Goal: Transaction & Acquisition: Book appointment/travel/reservation

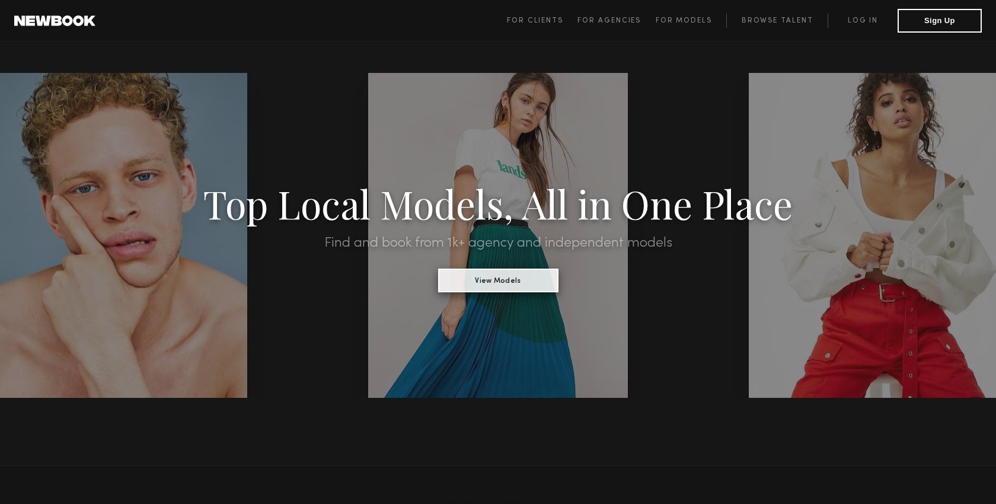
click at [494, 279] on button "View Models" at bounding box center [498, 281] width 120 height 24
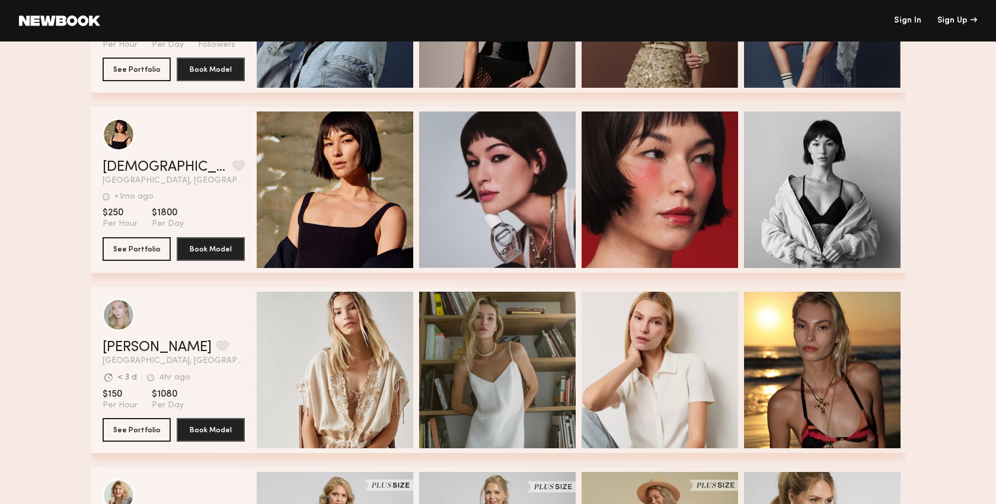
scroll to position [309, 0]
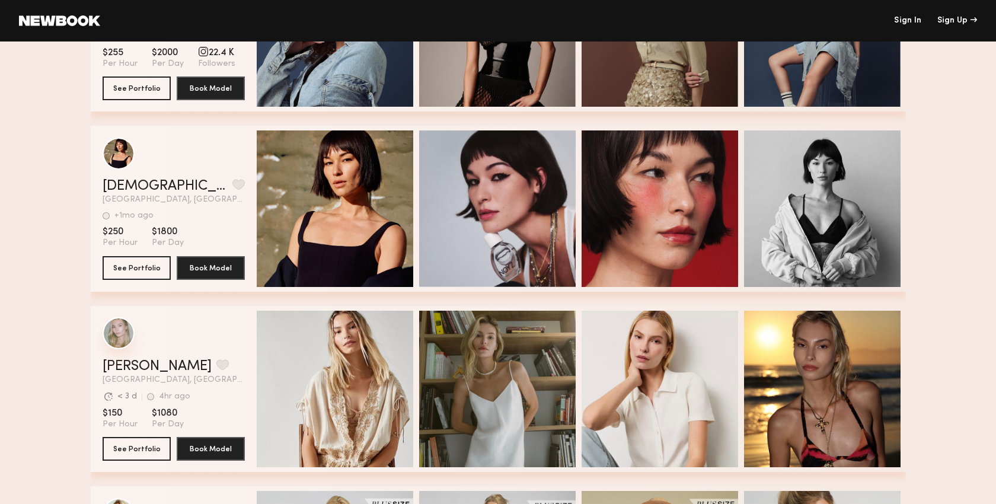
click at [111, 336] on div "grid" at bounding box center [119, 333] width 32 height 32
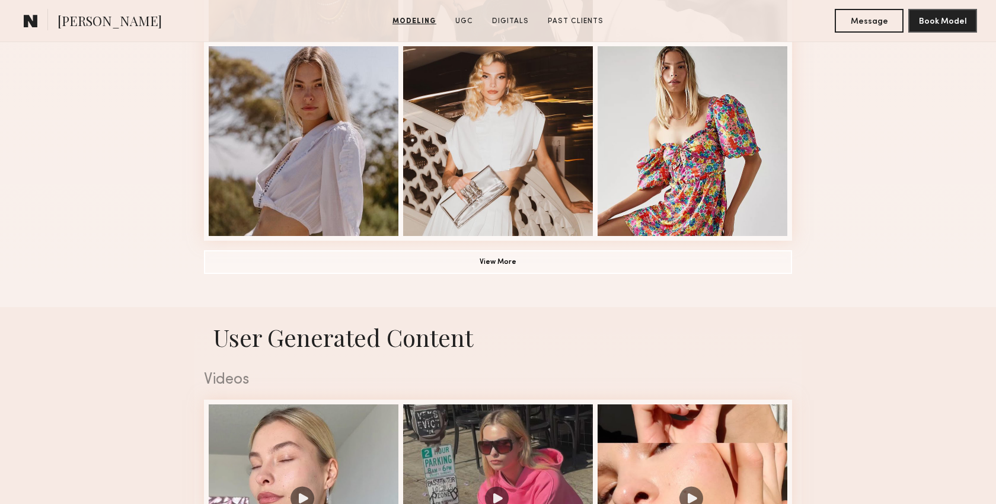
scroll to position [881, 0]
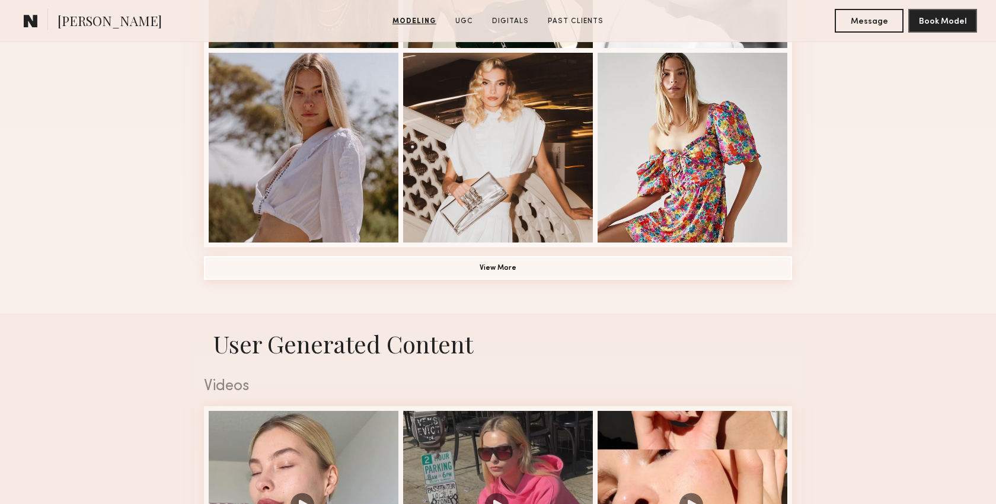
click at [480, 266] on button "View More" at bounding box center [498, 268] width 588 height 24
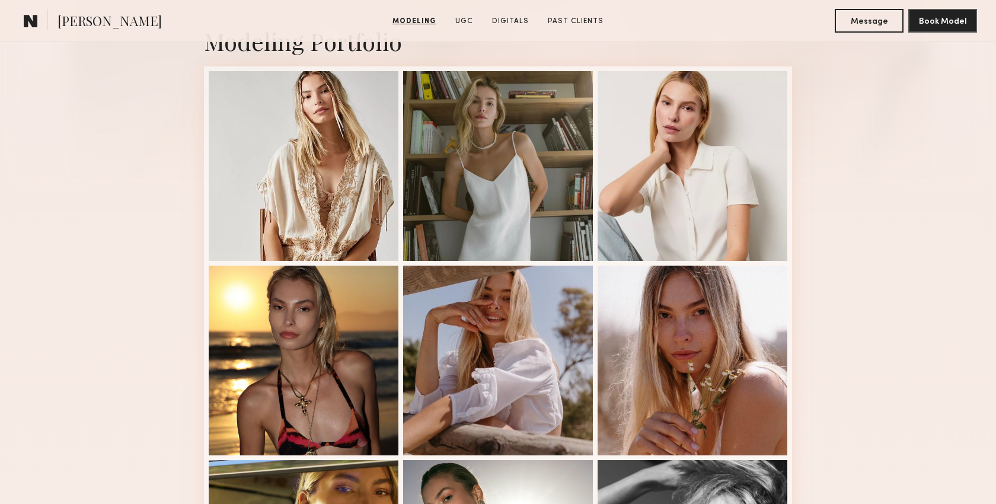
scroll to position [41, 0]
